Goal: Task Accomplishment & Management: Complete application form

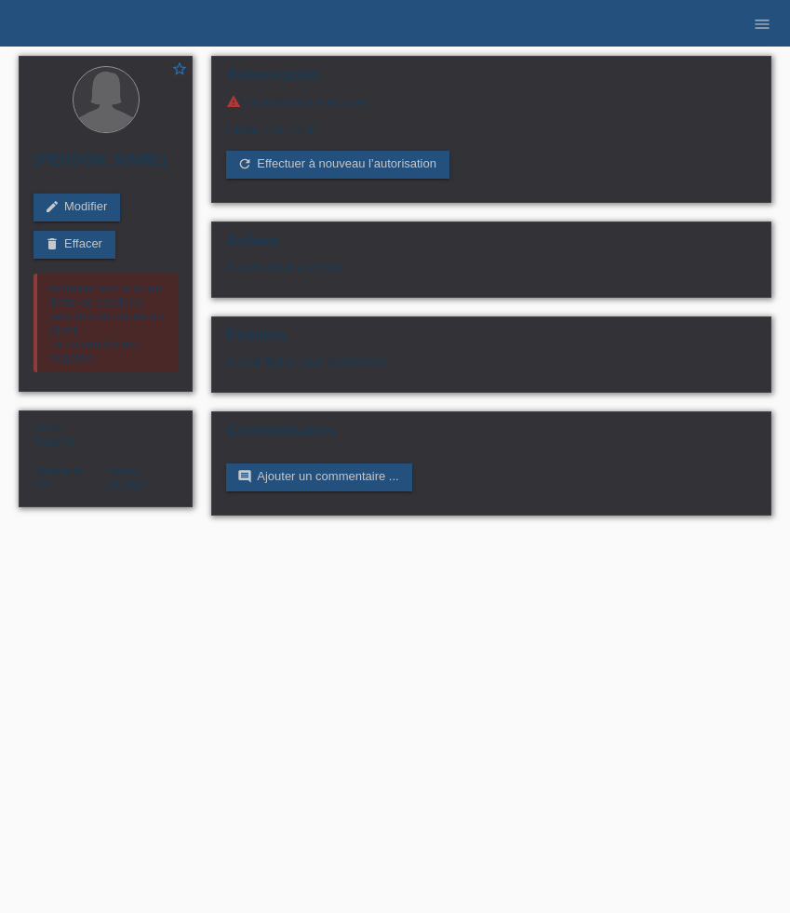
click at [760, 28] on icon "menu" at bounding box center [762, 24] width 19 height 19
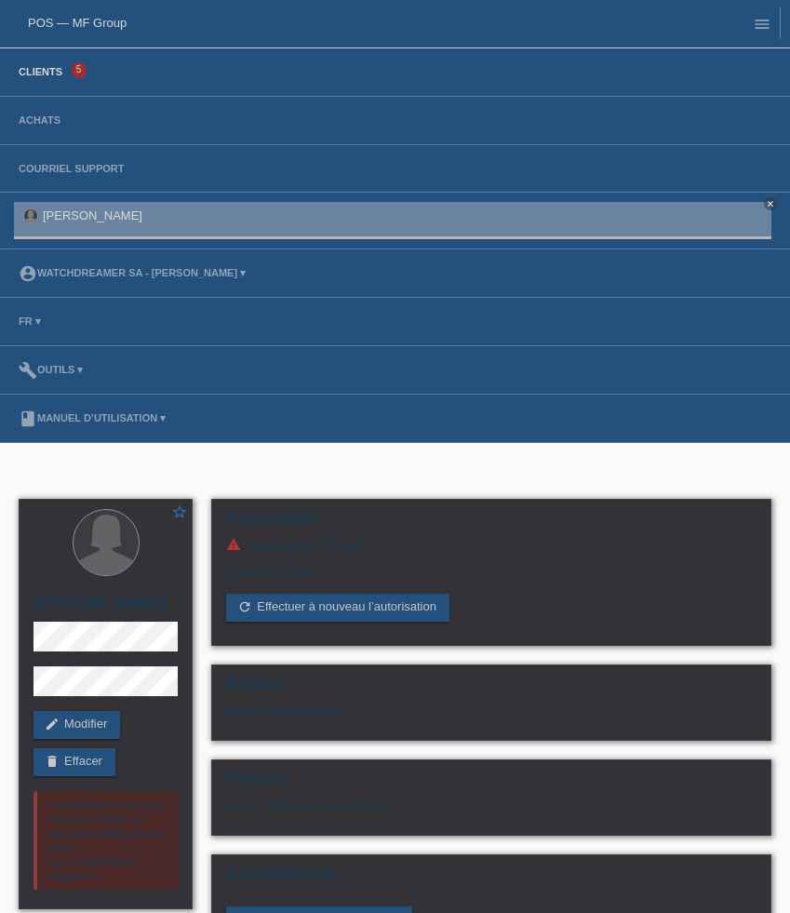
click at [48, 74] on link "Clients" at bounding box center [40, 71] width 62 height 11
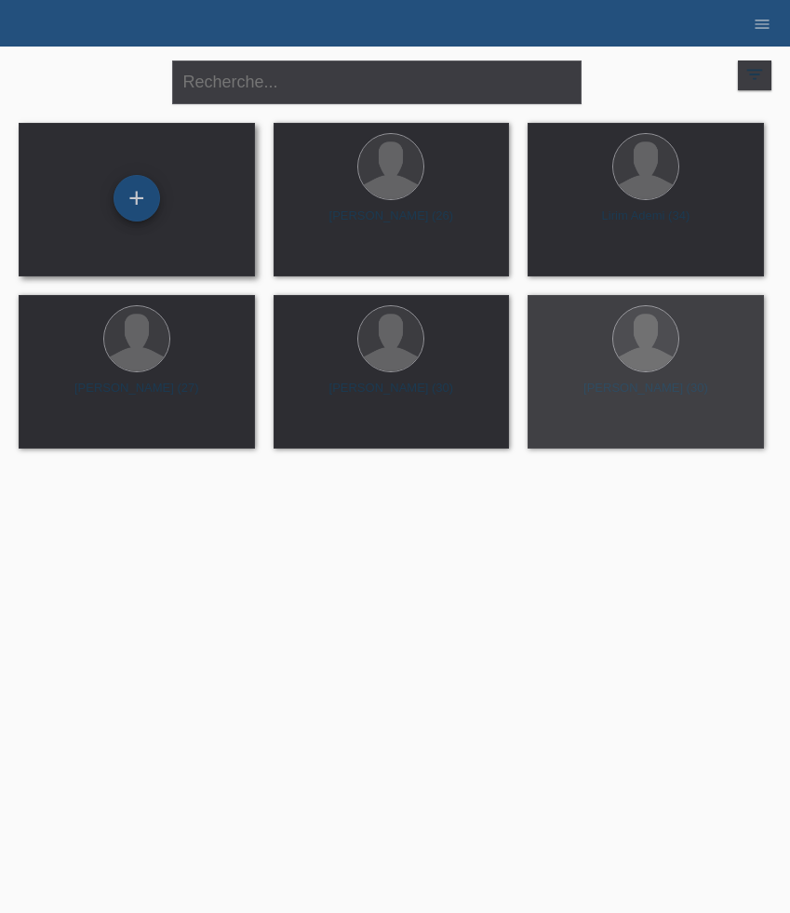
click at [128, 182] on div "+" at bounding box center [136, 198] width 47 height 47
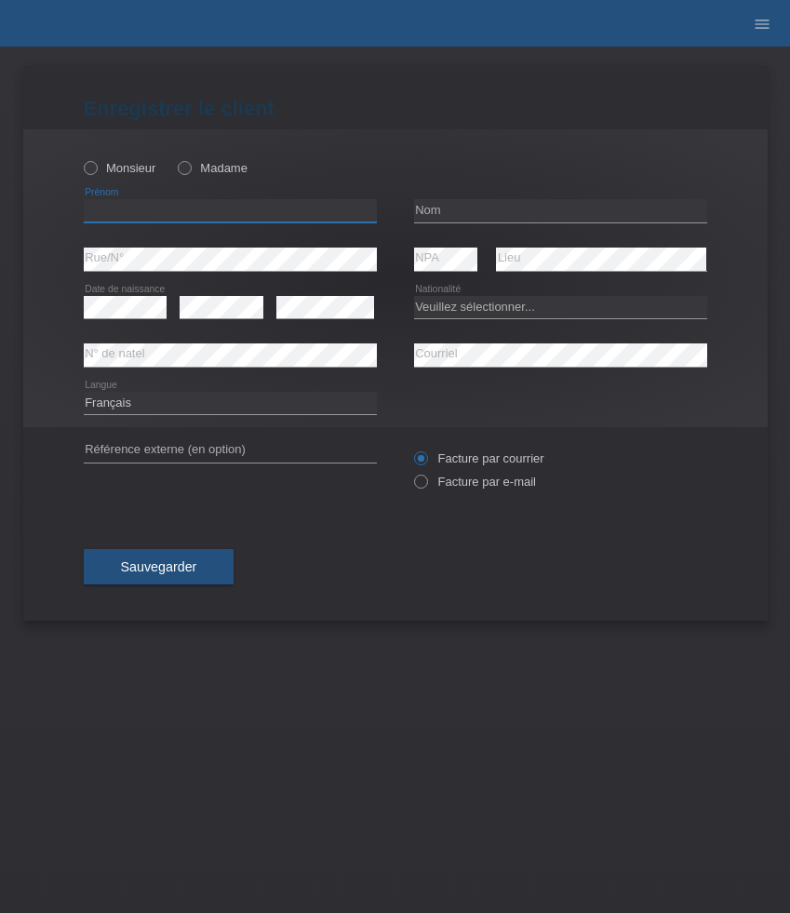
click at [147, 215] on input "text" at bounding box center [230, 210] width 293 height 23
paste input "Reto"
type input "Reto"
click at [80, 158] on icon at bounding box center [80, 158] width 0 height 0
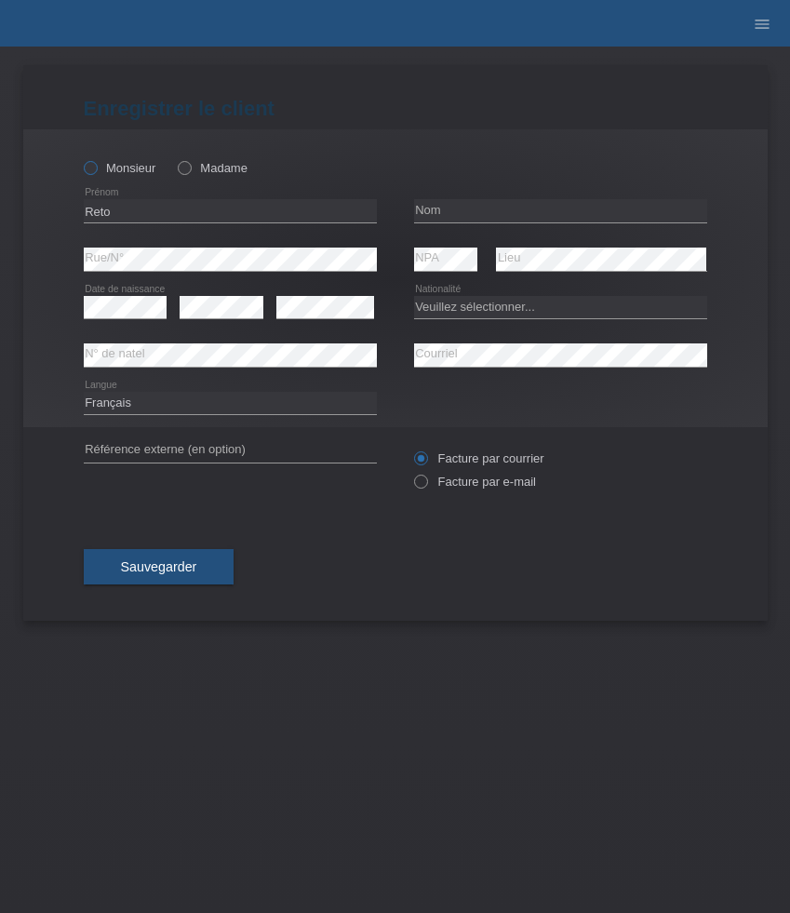
click at [89, 171] on input "Monsieur" at bounding box center [90, 167] width 12 height 12
radio input "true"
click at [511, 204] on input "text" at bounding box center [560, 210] width 293 height 23
paste input "Castellani"
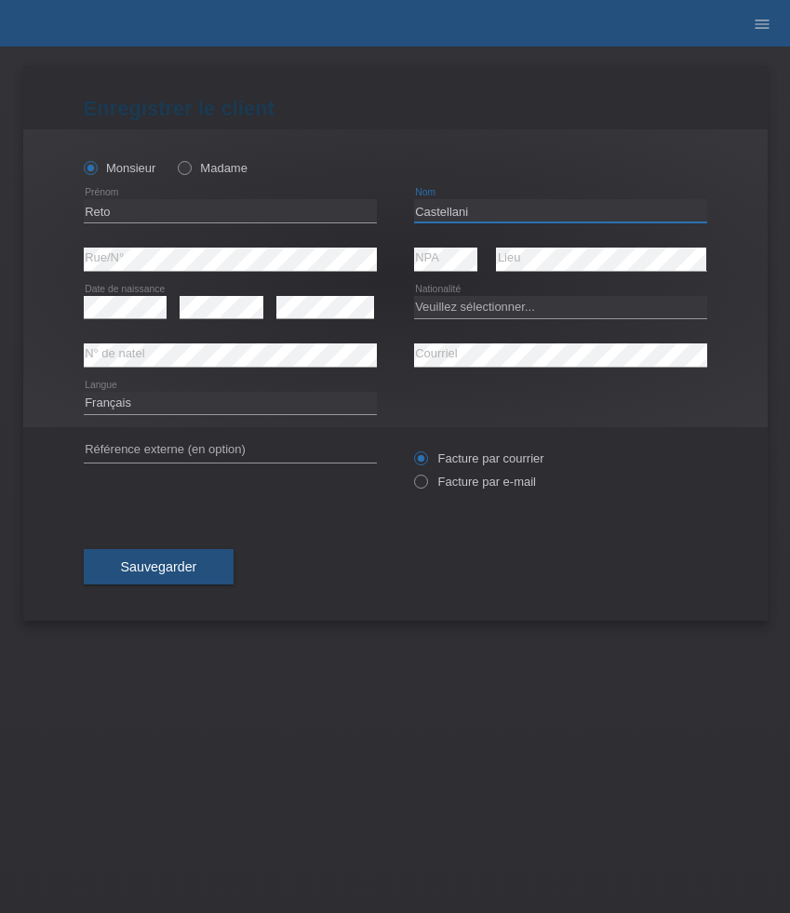
type input "Castellani"
click at [446, 318] on select "Veuillez sélectionner... Suisse Allemagne Autriche Liechtenstein ------------ A…" at bounding box center [560, 307] width 293 height 22
select select "CH"
click at [414, 296] on select "Veuillez sélectionner... Suisse Allemagne Autriche Liechtenstein ------------ A…" at bounding box center [560, 307] width 293 height 22
click at [182, 407] on select "Deutsch Français Italiano English" at bounding box center [230, 403] width 293 height 22
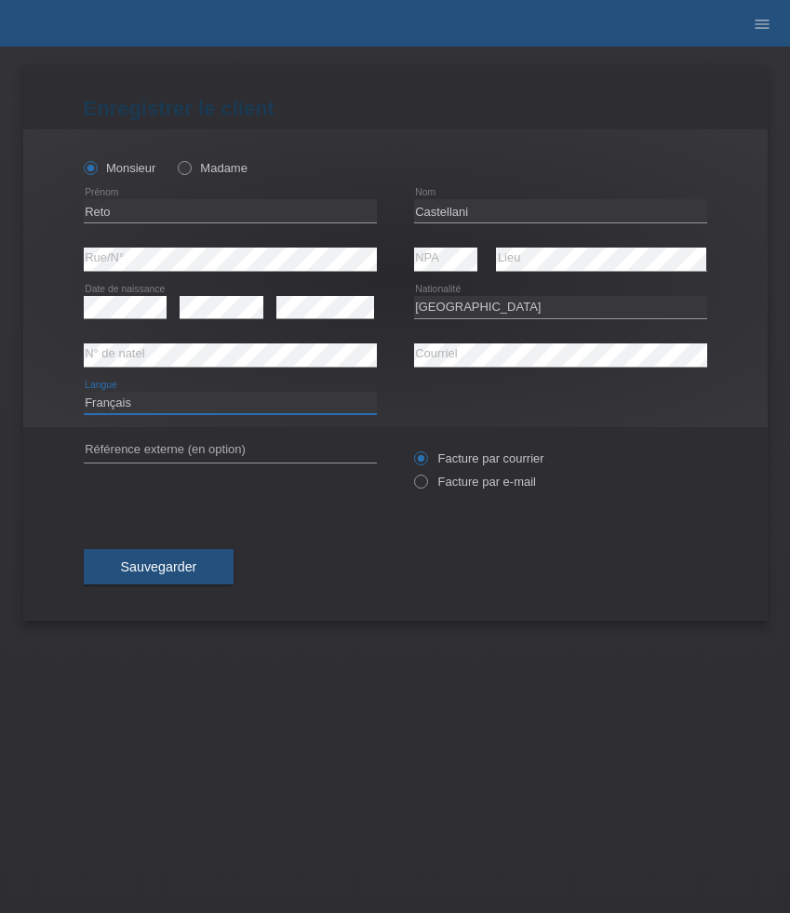
select select "de"
click at [84, 392] on select "Deutsch Français Italiano English" at bounding box center [230, 403] width 293 height 22
click at [498, 483] on label "Facture par e-mail" at bounding box center [475, 481] width 122 height 14
click at [426, 483] on input "Facture par e-mail" at bounding box center [420, 485] width 12 height 23
radio input "true"
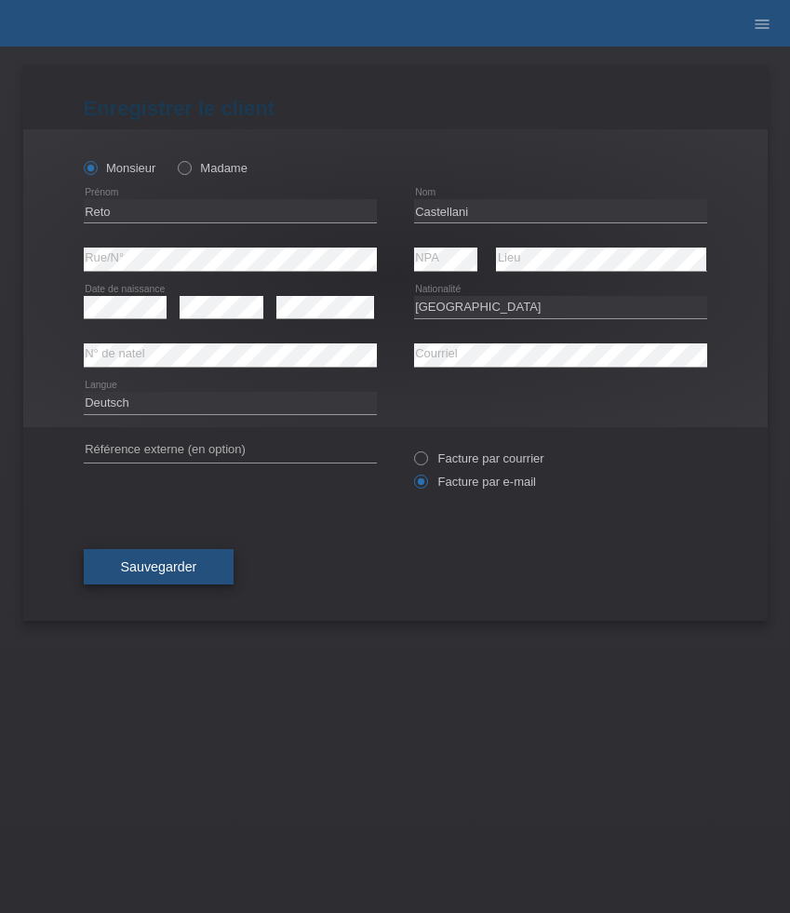
click at [206, 567] on button "Sauvegarder" at bounding box center [159, 566] width 151 height 35
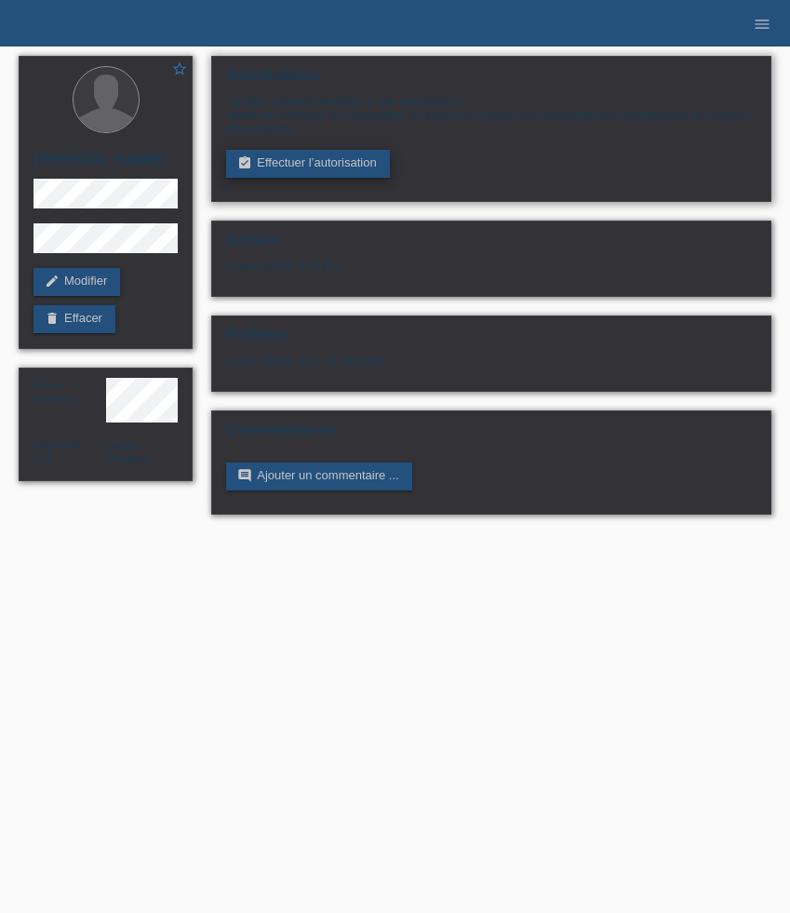
click at [274, 169] on link "assignment_turned_in Effectuer l’autorisation" at bounding box center [307, 164] width 163 height 28
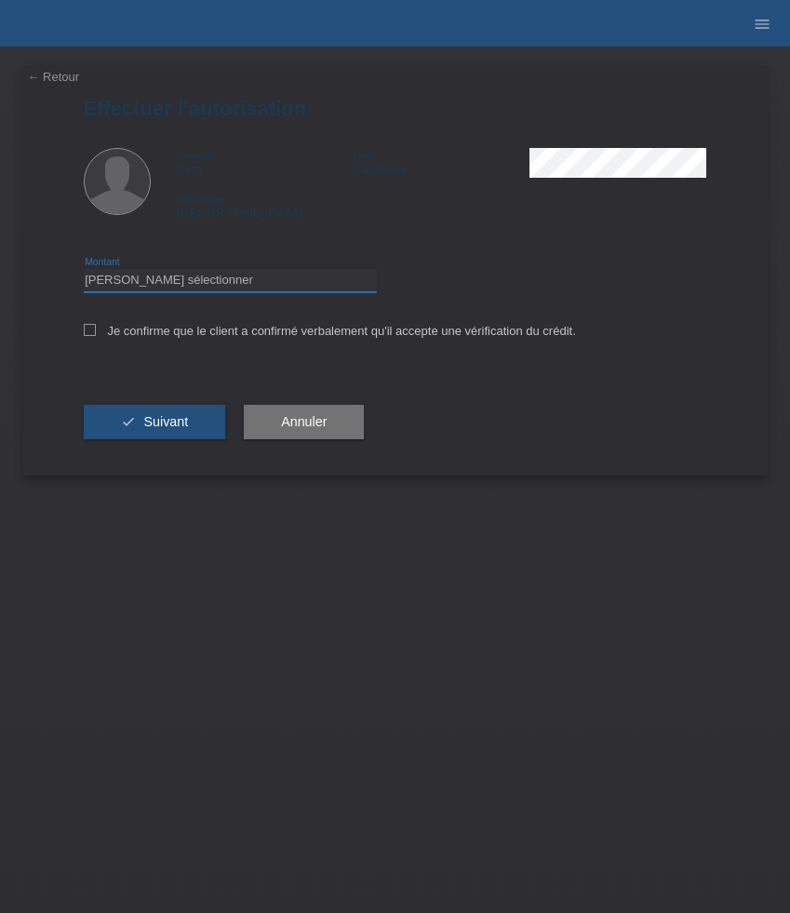
click at [274, 279] on select "Veuillez sélectionner CHF 1.00 - CHF 499.00 CHF 500.00 - CHF 1'999.00 CHF 2'000…" at bounding box center [230, 280] width 293 height 22
select select "3"
click at [84, 272] on select "Veuillez sélectionner CHF 1.00 - CHF 499.00 CHF 500.00 - CHF 1'999.00 CHF 2'000…" at bounding box center [230, 280] width 293 height 22
click at [195, 427] on button "check Suivant" at bounding box center [155, 422] width 142 height 35
click at [167, 337] on label "Je confirme que le client a confirmé verbalement qu'il accepte une vérification…" at bounding box center [330, 331] width 492 height 14
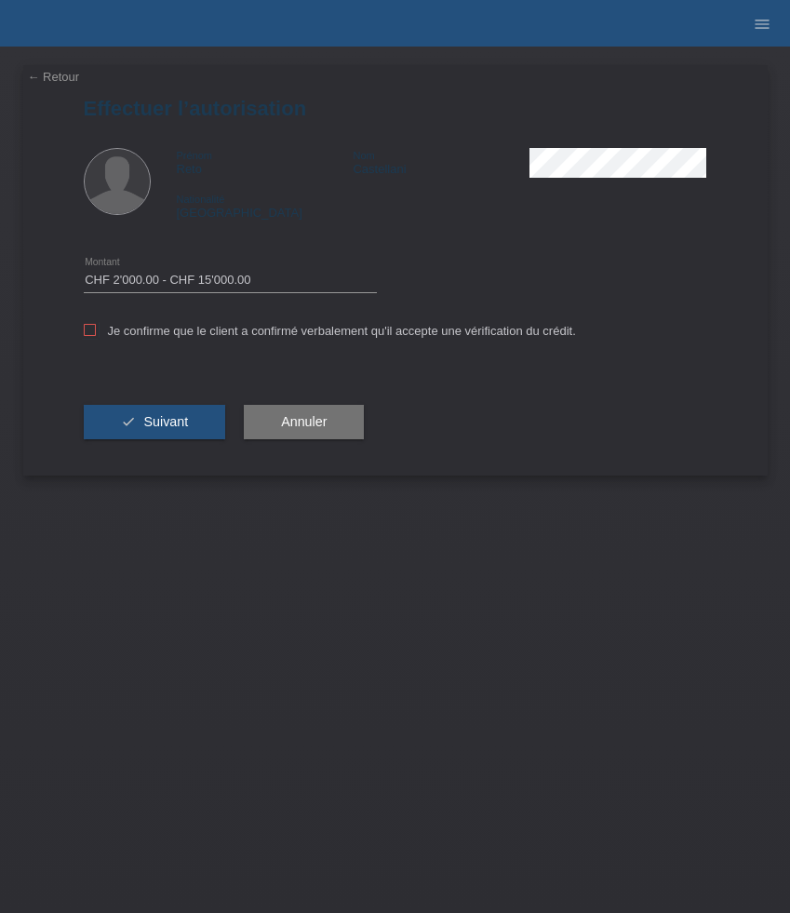
click at [96, 336] on input "Je confirme que le client a confirmé verbalement qu'il accepte une vérification…" at bounding box center [90, 330] width 12 height 12
checkbox input "true"
click at [167, 419] on span "Suivant" at bounding box center [165, 421] width 45 height 15
